Goal: Use online tool/utility: Utilize a website feature to perform a specific function

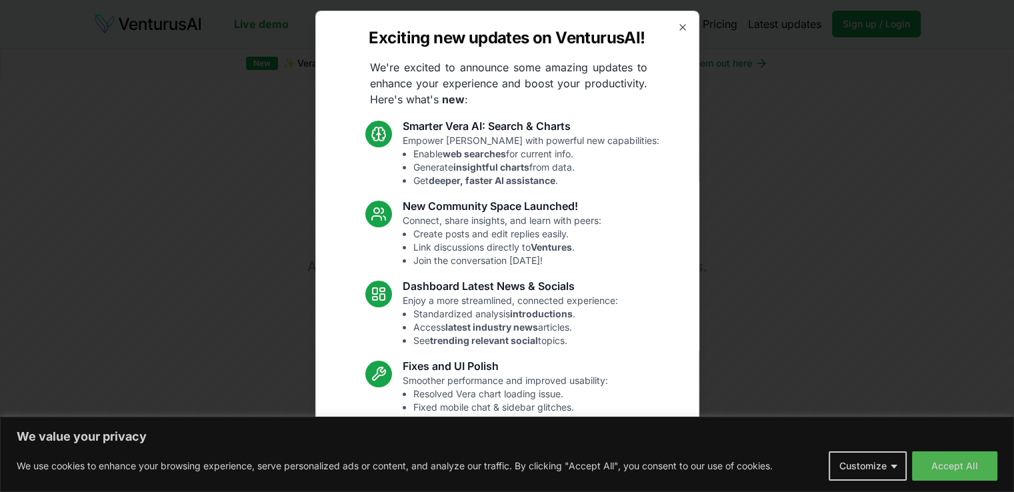
click at [677, 27] on icon "button" at bounding box center [682, 27] width 11 height 11
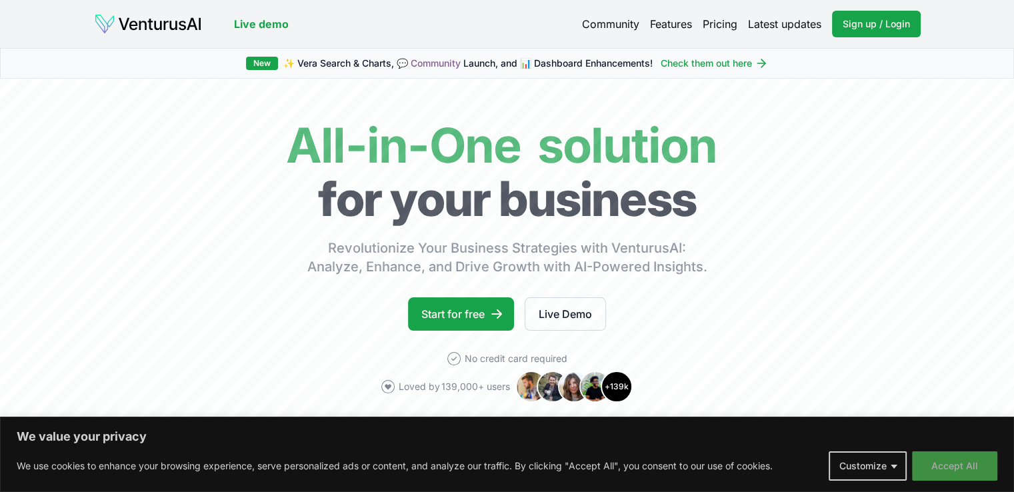
click at [958, 473] on button "Accept All" at bounding box center [954, 465] width 85 height 29
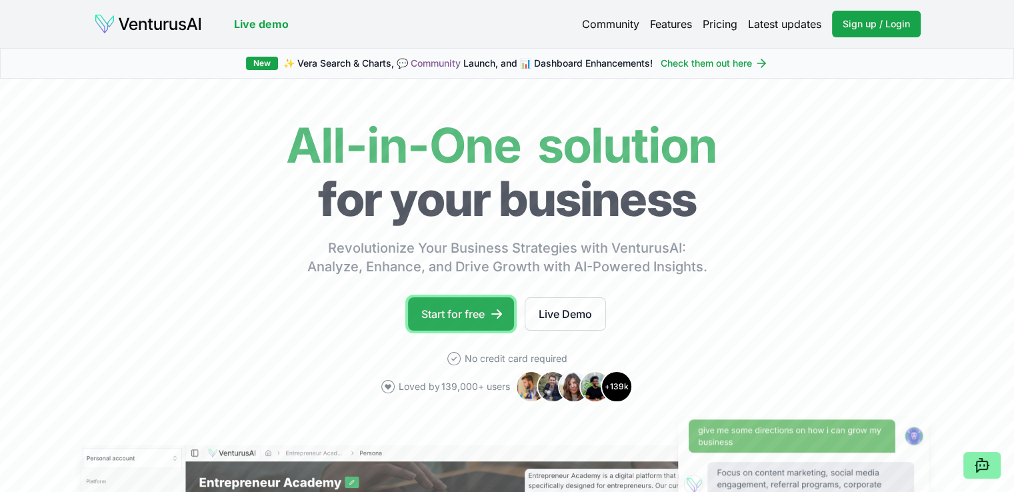
click at [467, 303] on link "Start for free" at bounding box center [461, 313] width 106 height 33
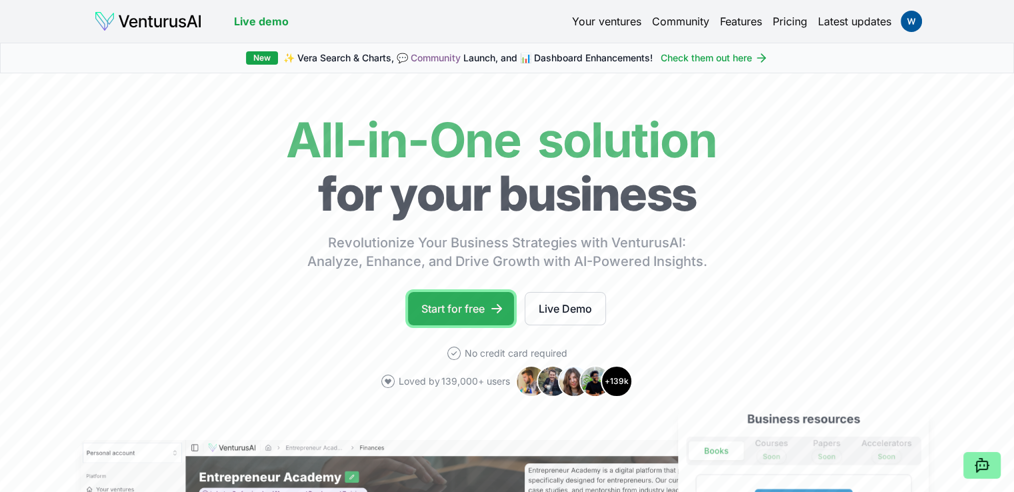
click at [466, 295] on link "Start for free" at bounding box center [461, 308] width 106 height 33
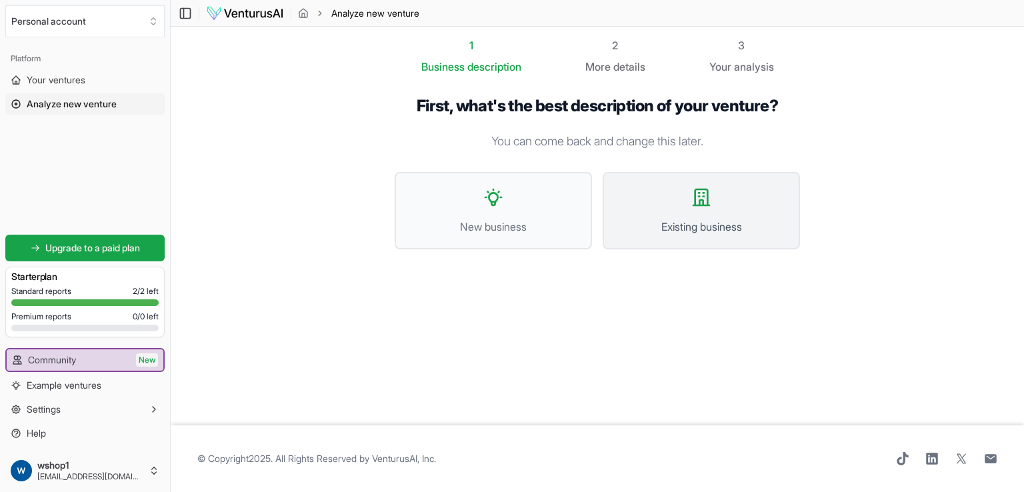
click at [728, 210] on button "Existing business" at bounding box center [701, 210] width 197 height 77
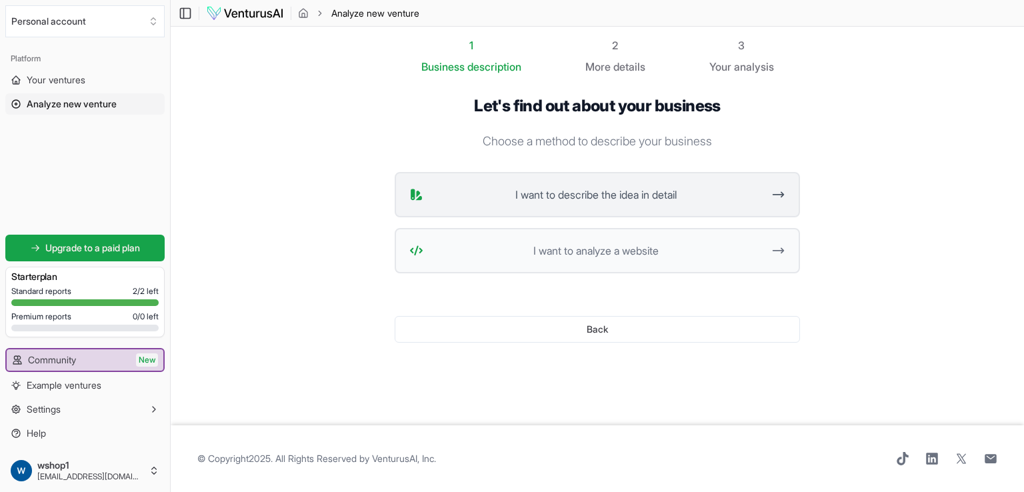
click at [688, 190] on span "I want to describe the idea in detail" at bounding box center [596, 195] width 334 height 16
click at [629, 259] on button "I want to analyze a website" at bounding box center [597, 250] width 405 height 45
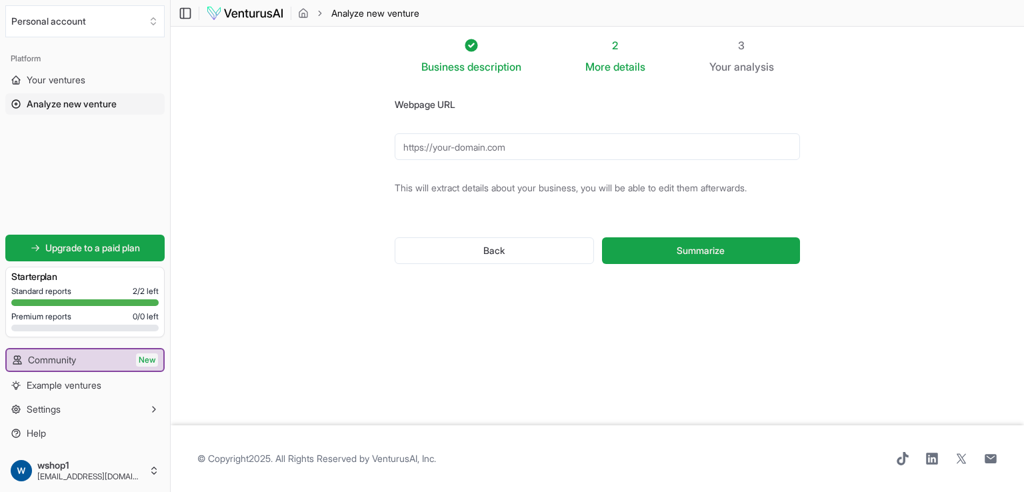
click at [612, 143] on input "Webpage URL" at bounding box center [597, 146] width 405 height 27
paste input "https://bolosdoflavio.com.br/"
type input "https://bolosdoflavio.com.br/"
click at [653, 252] on button "Summarize" at bounding box center [701, 250] width 198 height 27
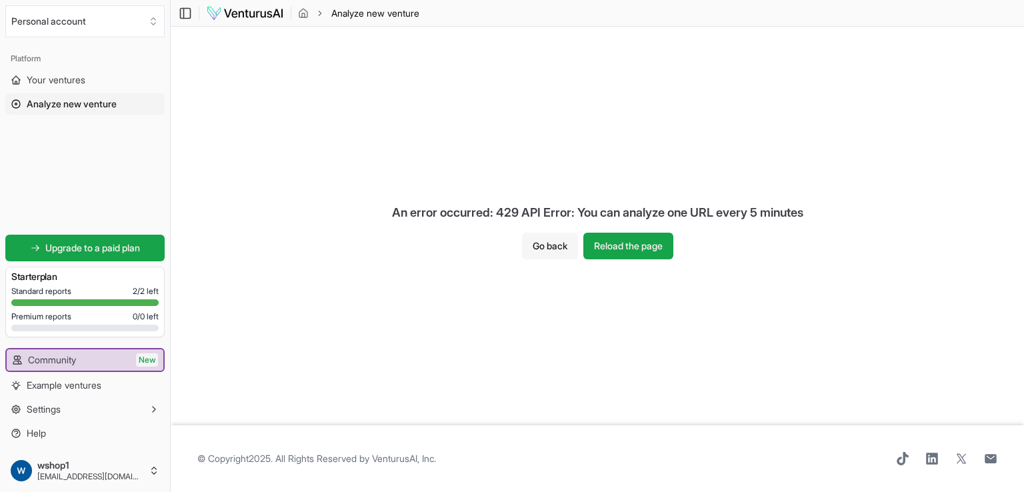
click at [562, 243] on button "Go back" at bounding box center [550, 246] width 56 height 27
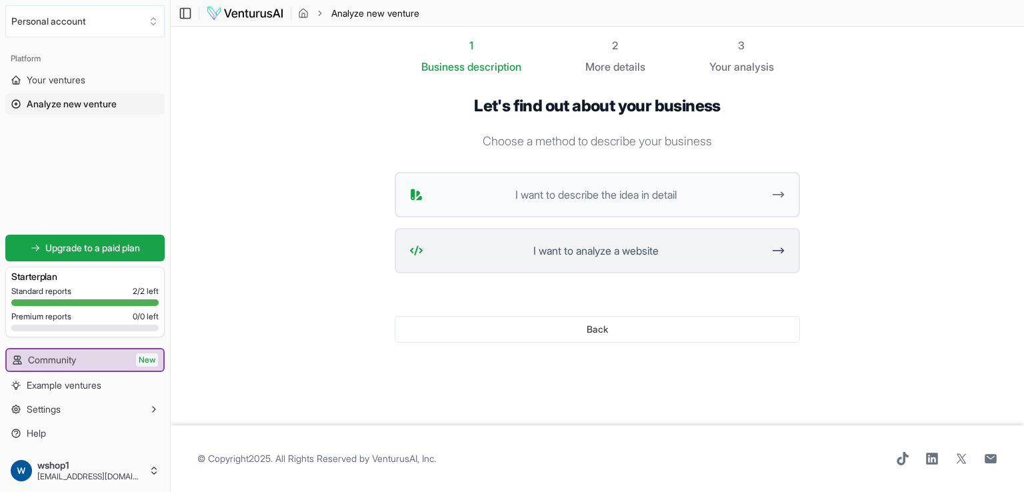
click at [625, 239] on button "I want to analyze a website" at bounding box center [597, 250] width 405 height 45
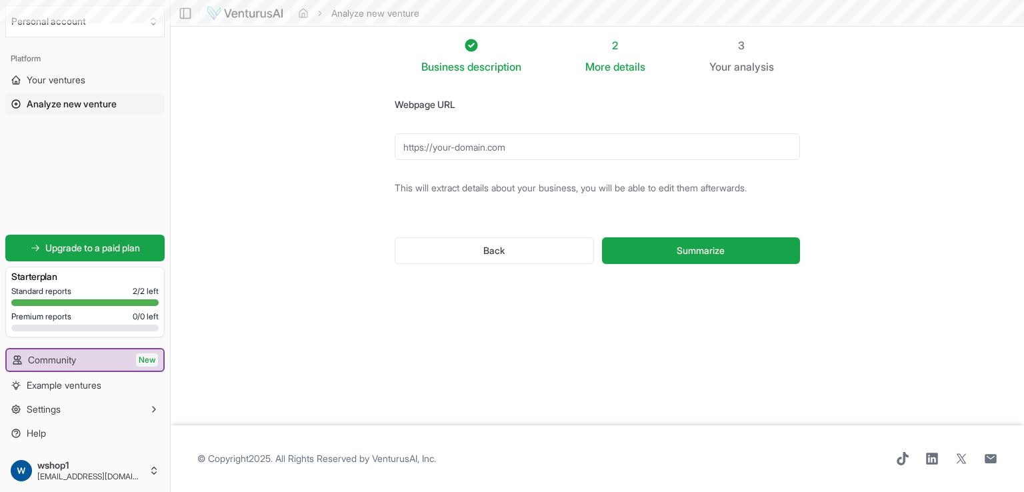
click at [592, 146] on input "Webpage URL" at bounding box center [597, 146] width 405 height 27
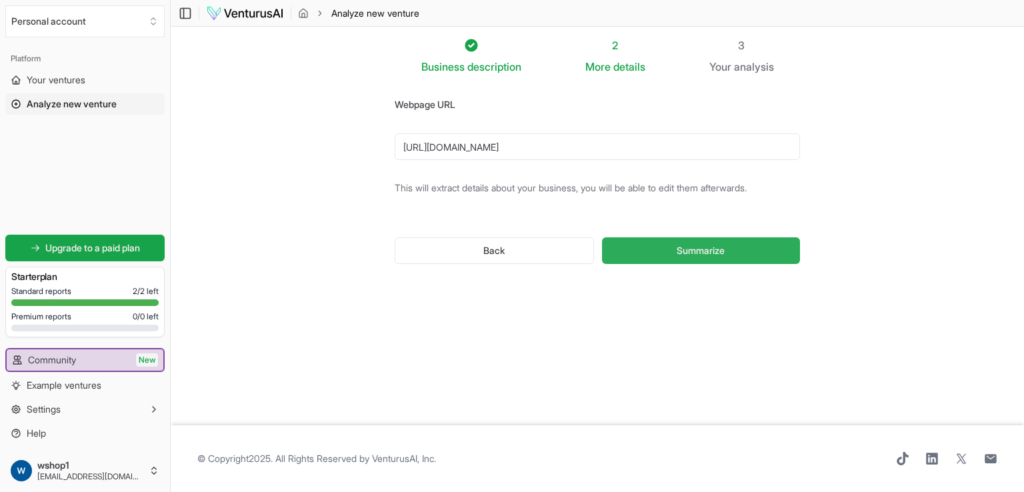
type input "https://bolosdoflavio.com.br"
click at [681, 249] on span "Summarize" at bounding box center [701, 250] width 48 height 13
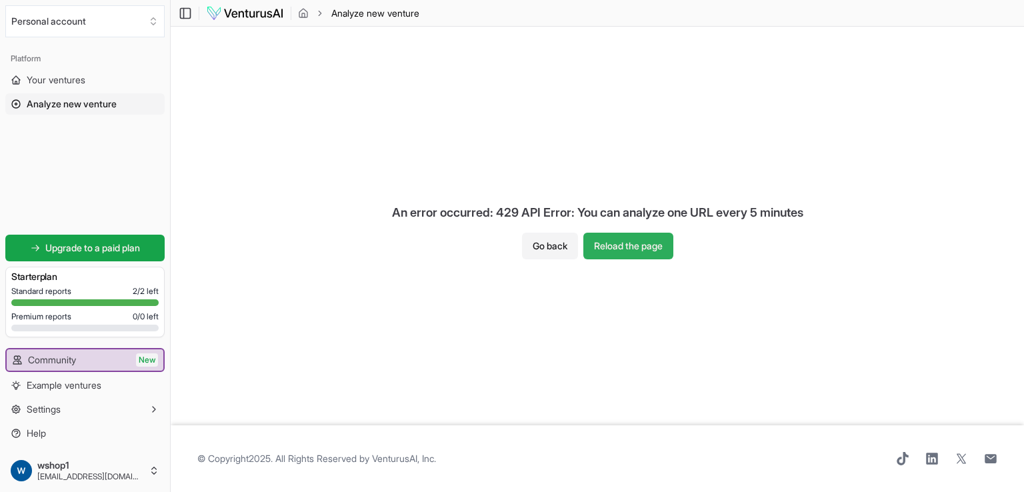
click at [641, 247] on button "Reload the page" at bounding box center [628, 246] width 90 height 27
